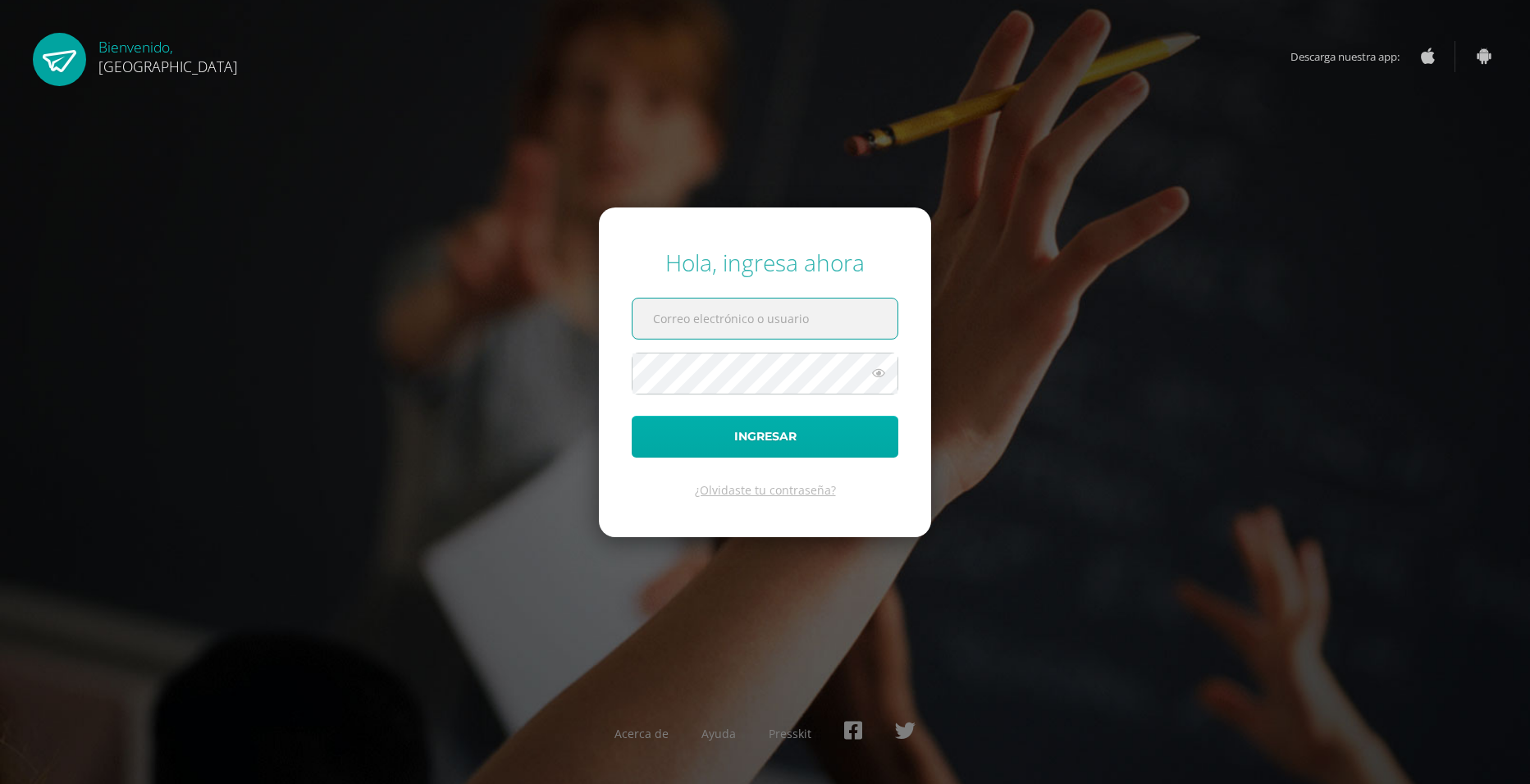
type input "2019119"
click at [797, 432] on button "Ingresar" at bounding box center [765, 436] width 267 height 41
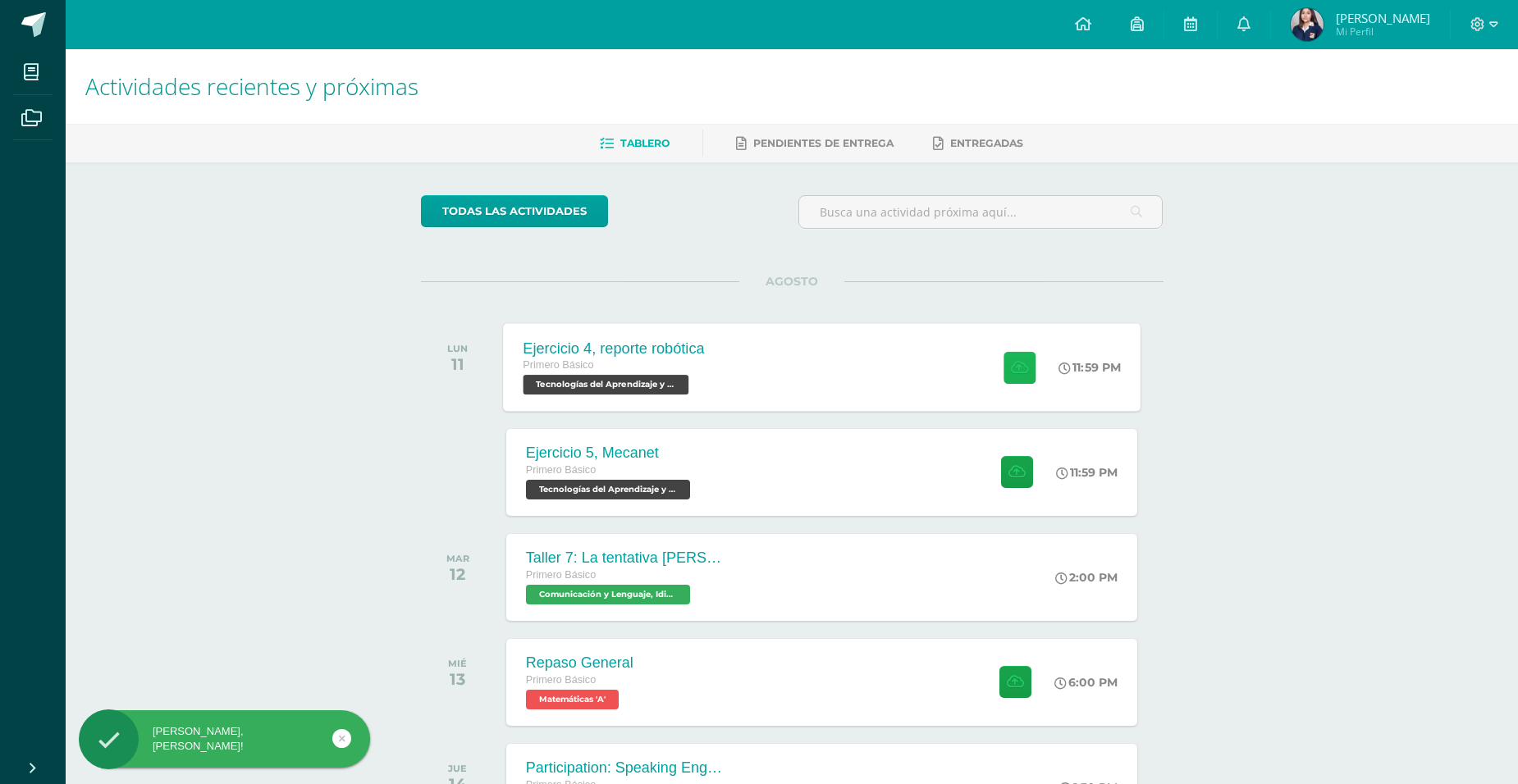
click at [1019, 371] on icon at bounding box center [1018, 367] width 17 height 14
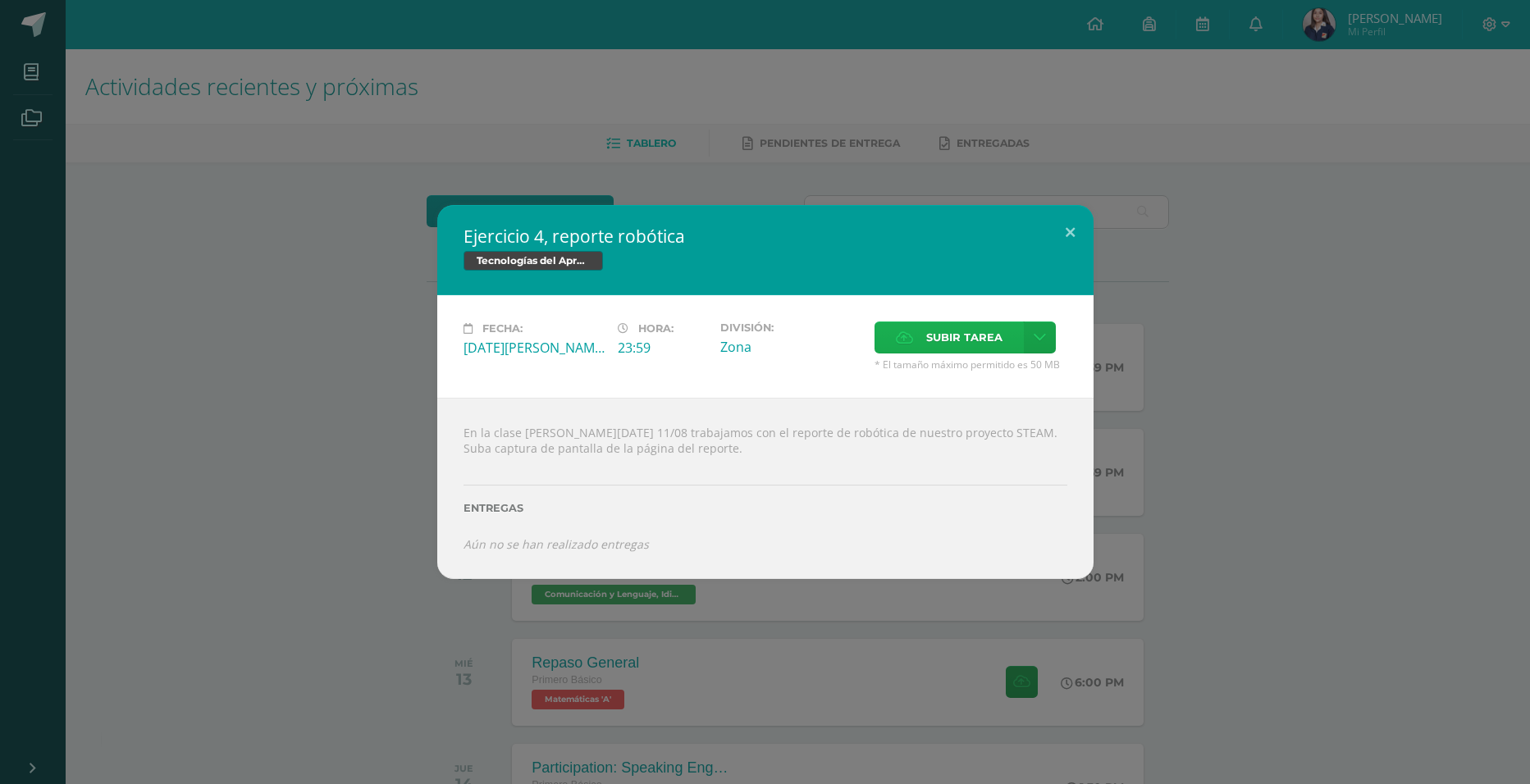
click at [913, 342] on label "Subir tarea" at bounding box center [948, 338] width 149 height 32
click at [0, 0] on input "Subir tarea" at bounding box center [0, 0] width 0 height 0
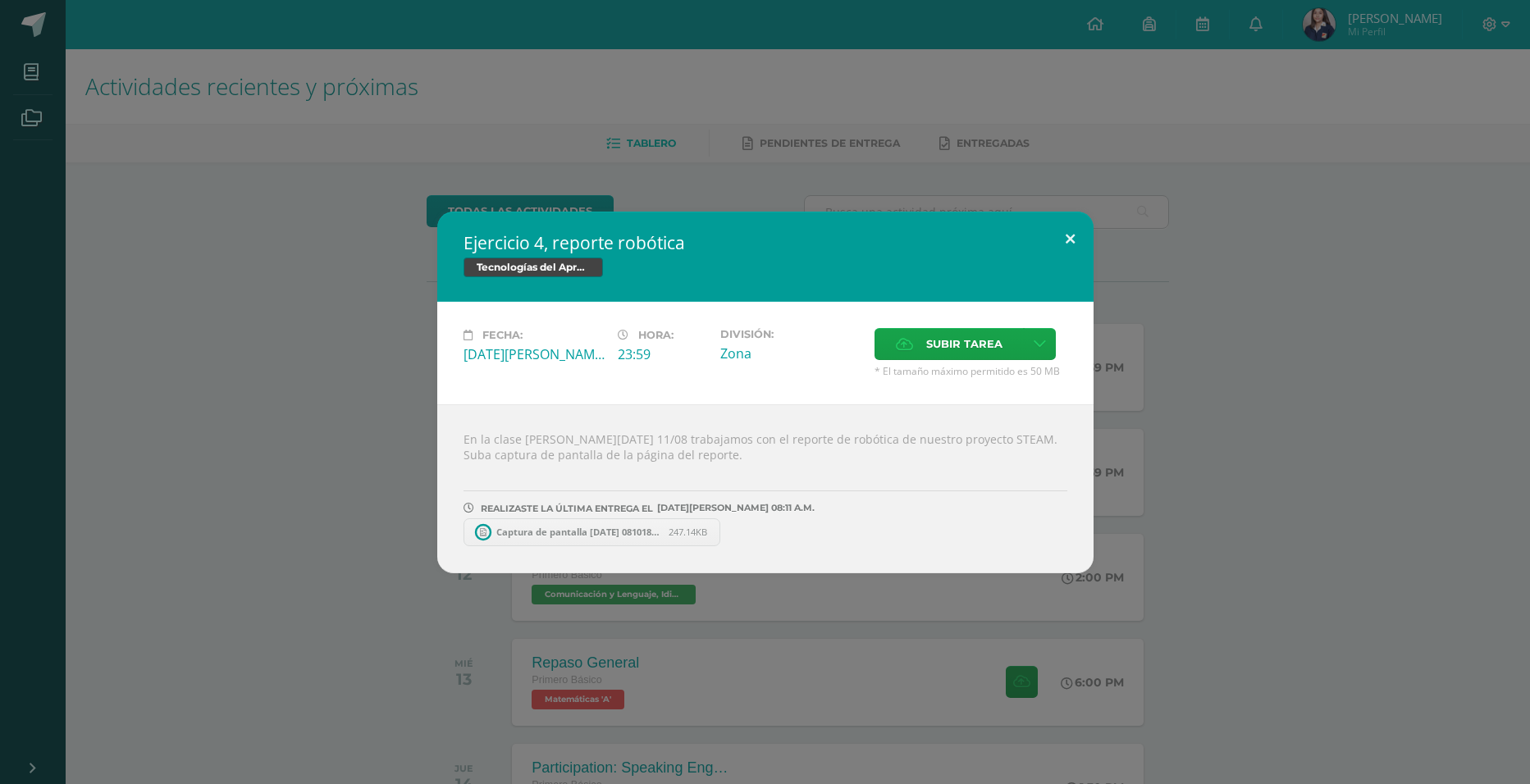
click at [1073, 240] on button at bounding box center [1070, 239] width 46 height 55
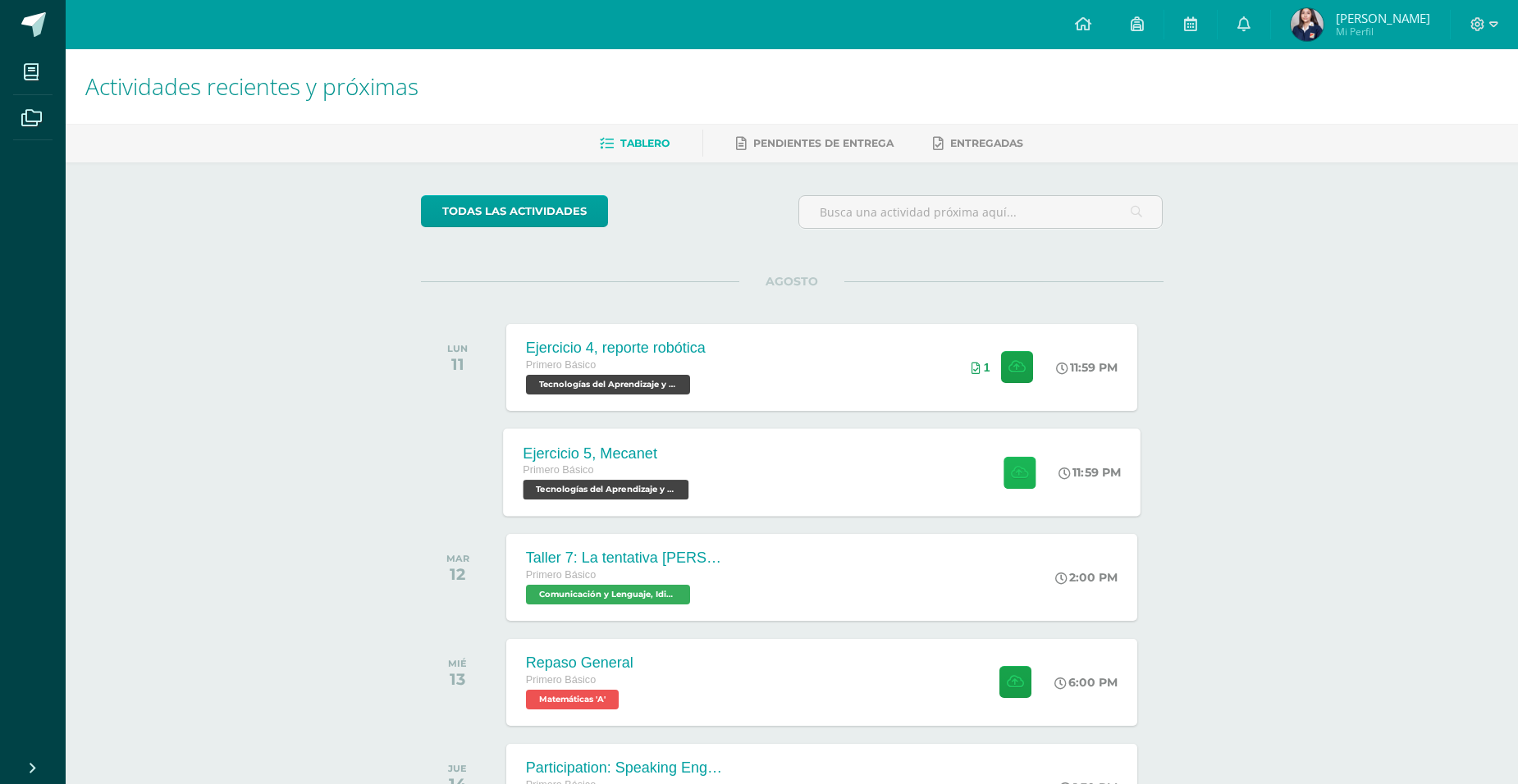
click at [1011, 469] on icon at bounding box center [1018, 472] width 17 height 14
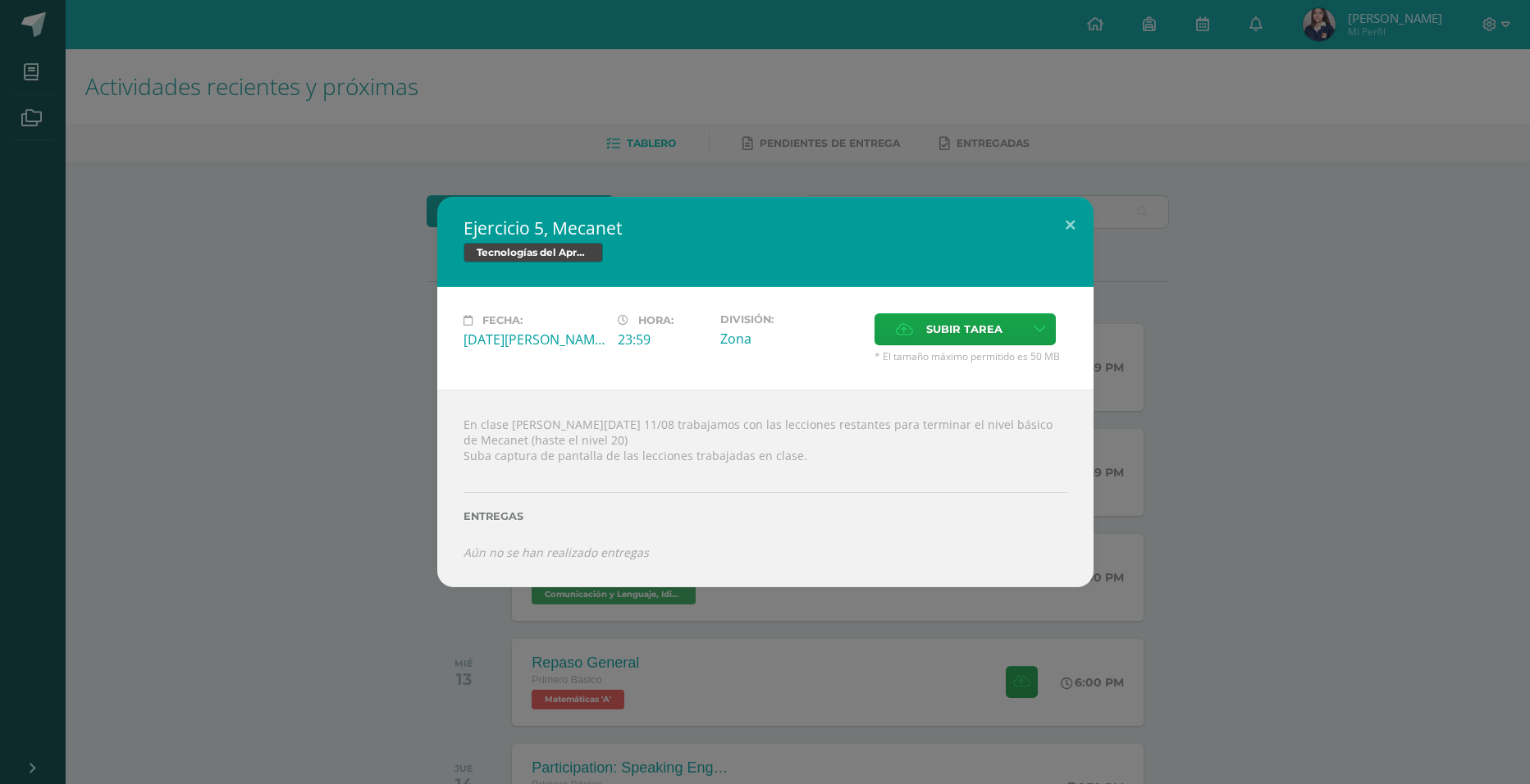
click at [1189, 393] on div "Ejercicio 5, Mecanet Tecnologías del Aprendizaje y la Comunicación Fecha: [DATE…" at bounding box center [765, 391] width 1517 height 390
